Goal: Task Accomplishment & Management: Manage account settings

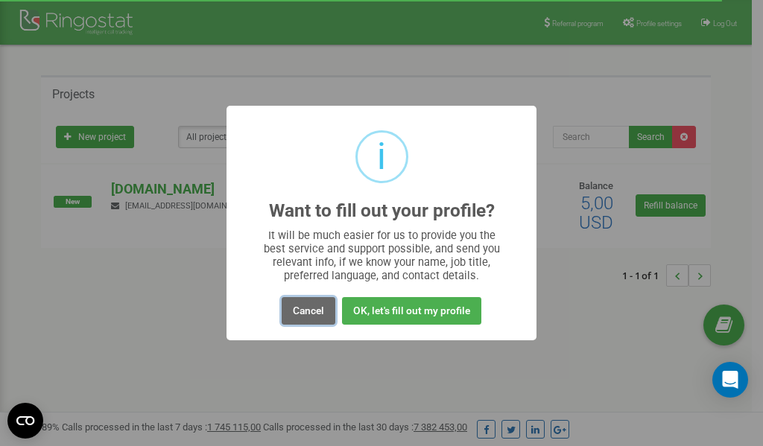
click at [312, 310] on button "Cancel" at bounding box center [309, 311] width 54 height 28
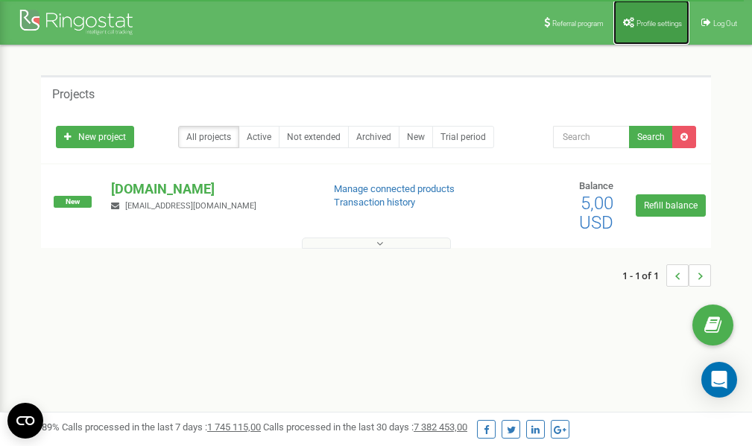
click at [639, 20] on span "Profile settings" at bounding box center [658, 23] width 45 height 8
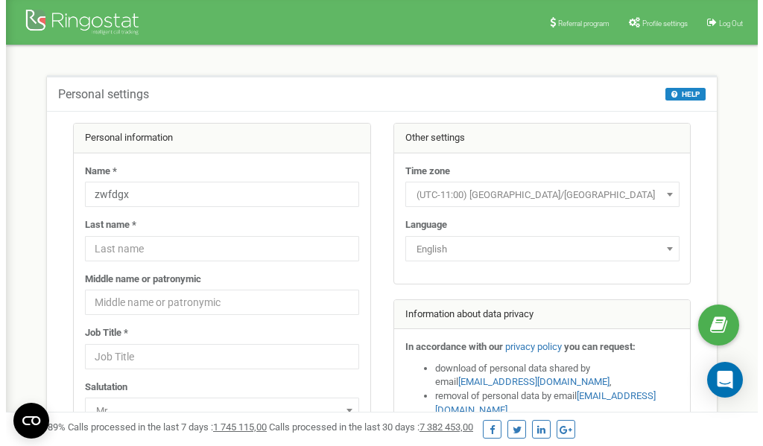
scroll to position [75, 0]
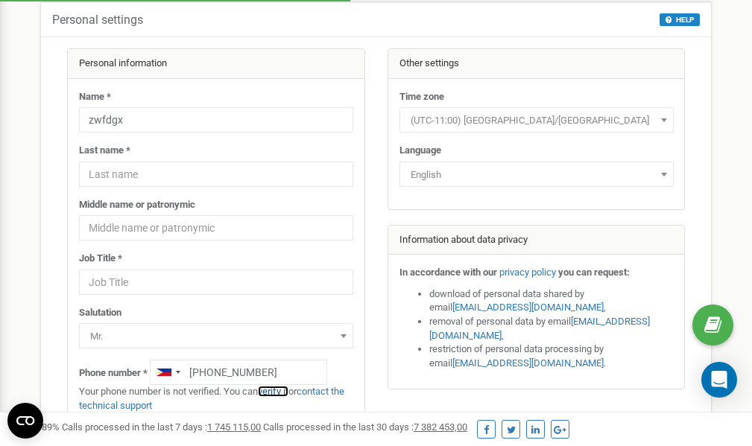
click at [282, 390] on link "verify it" at bounding box center [273, 391] width 31 height 11
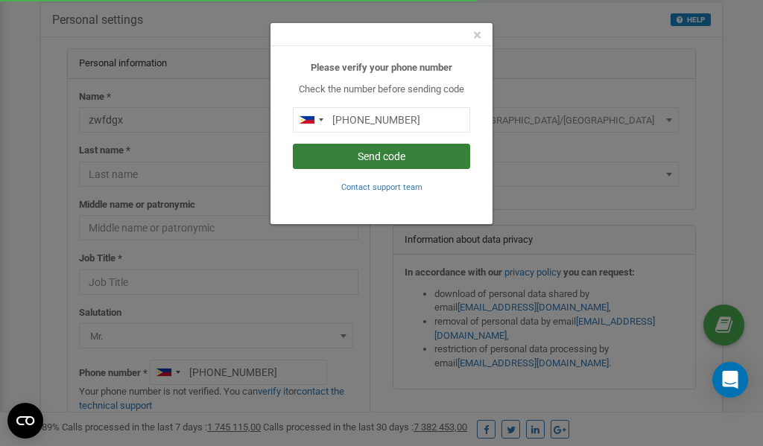
click at [381, 156] on button "Send code" at bounding box center [381, 156] width 177 height 25
